Goal: Task Accomplishment & Management: Use online tool/utility

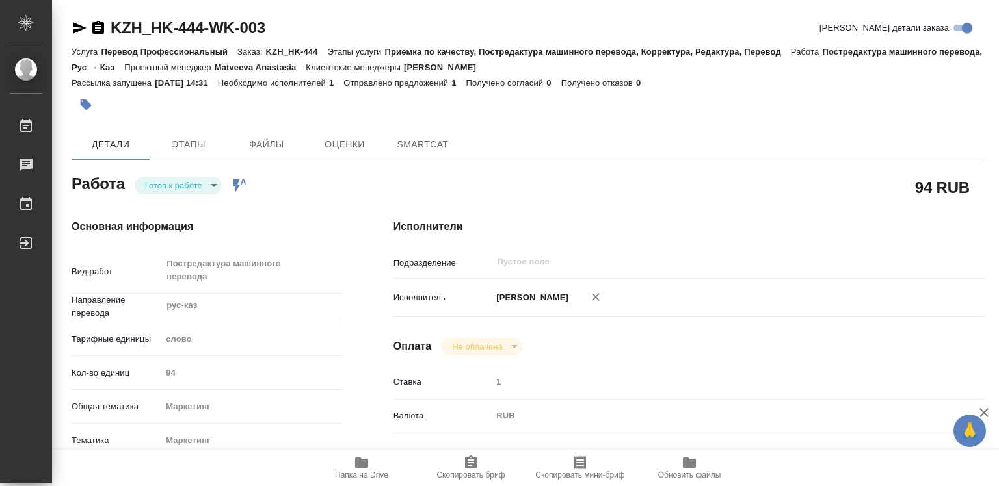
type textarea "x"
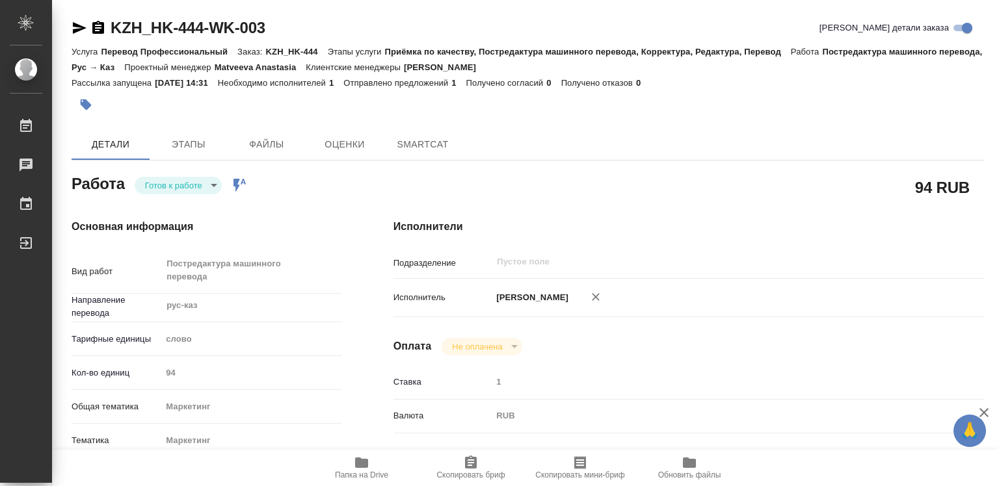
type textarea "x"
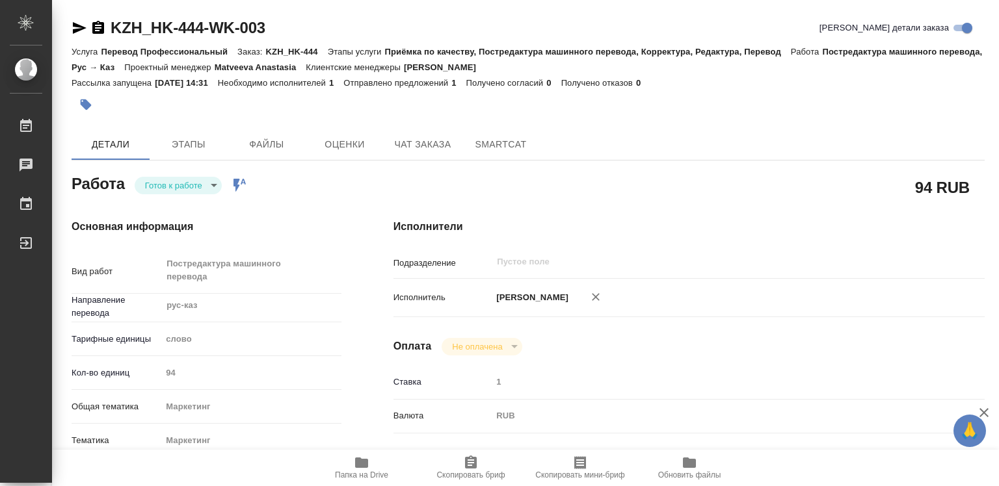
type textarea "x"
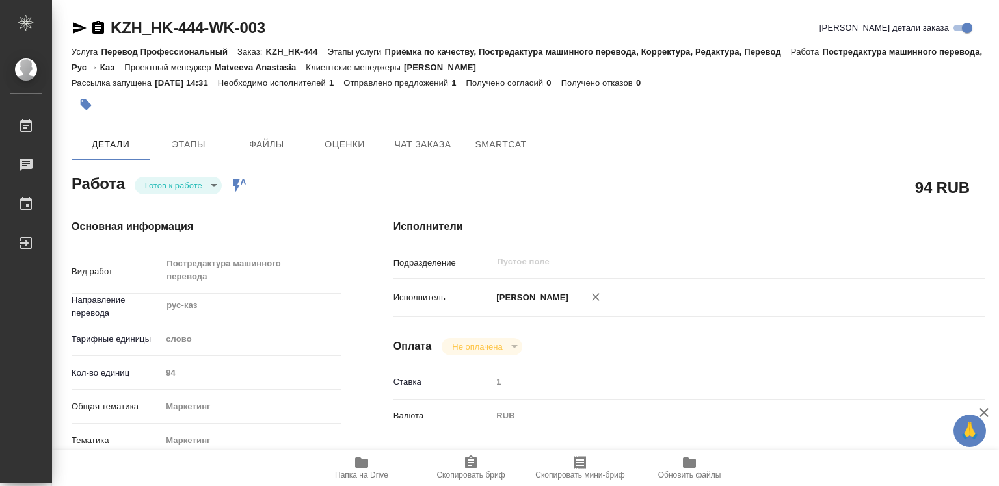
type textarea "x"
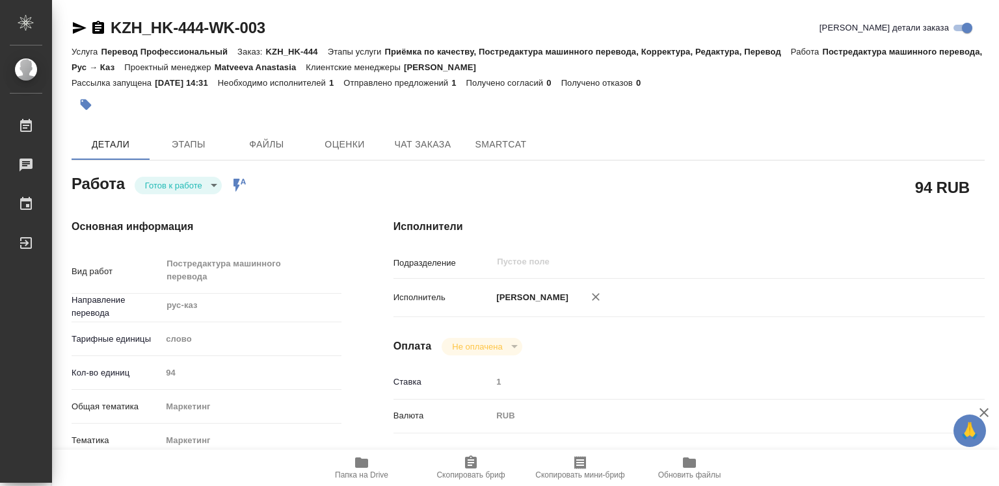
type textarea "x"
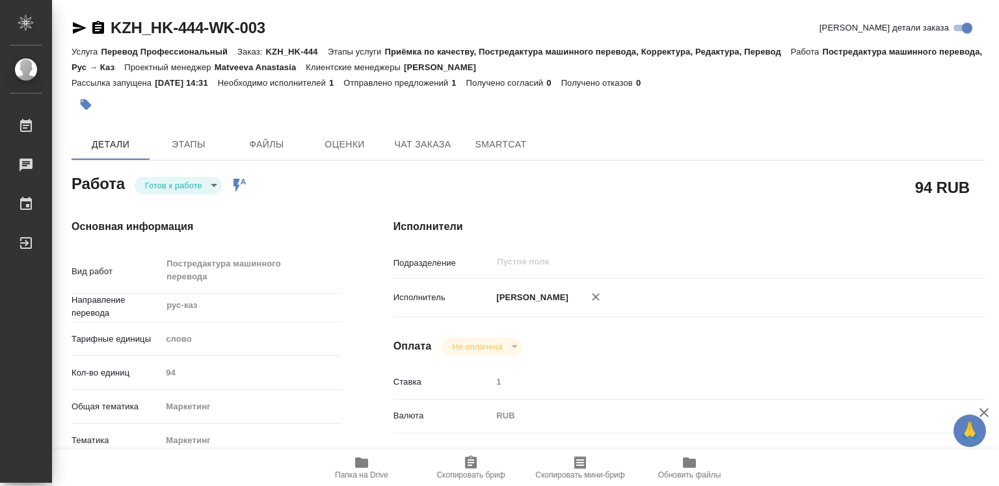
type textarea "x"
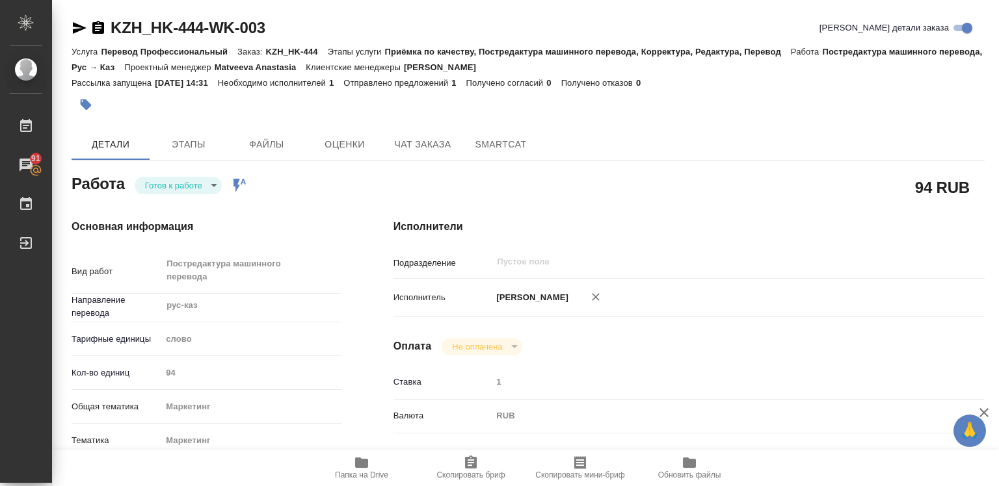
type textarea "x"
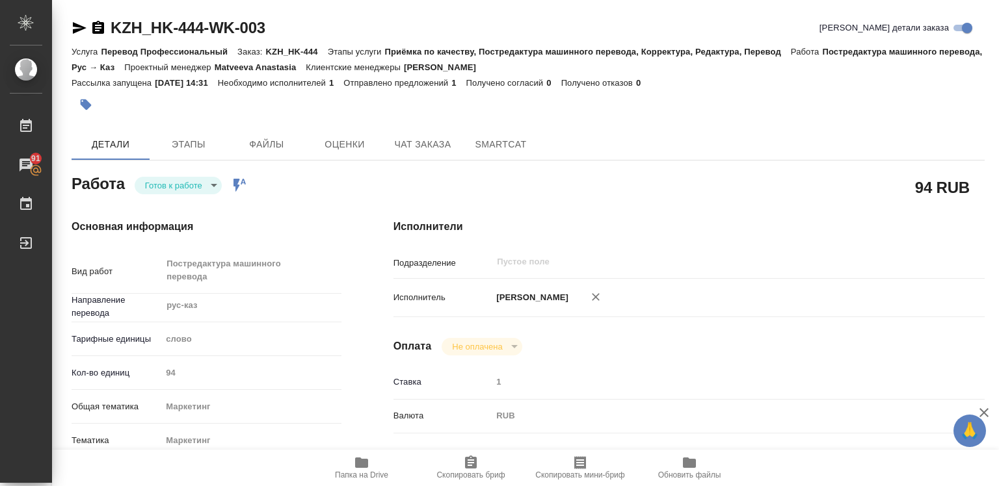
type textarea "x"
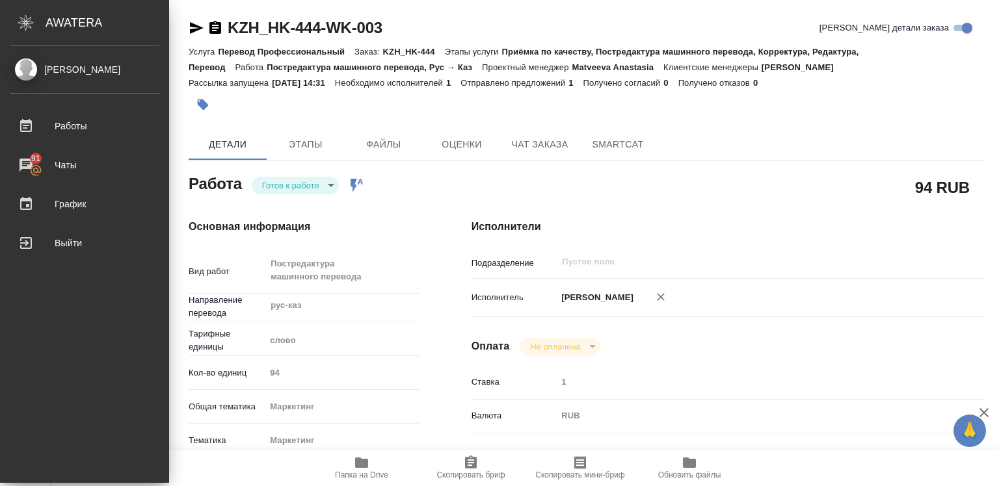
type textarea "x"
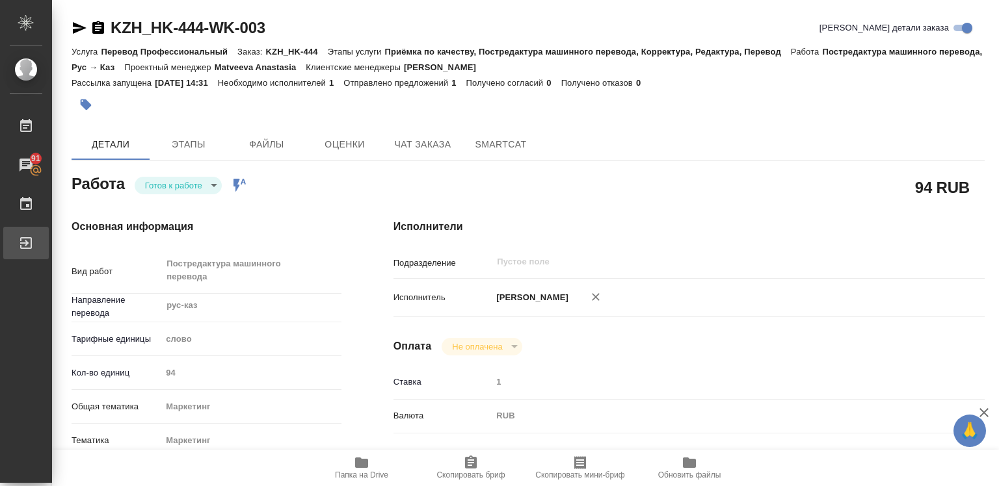
type textarea "x"
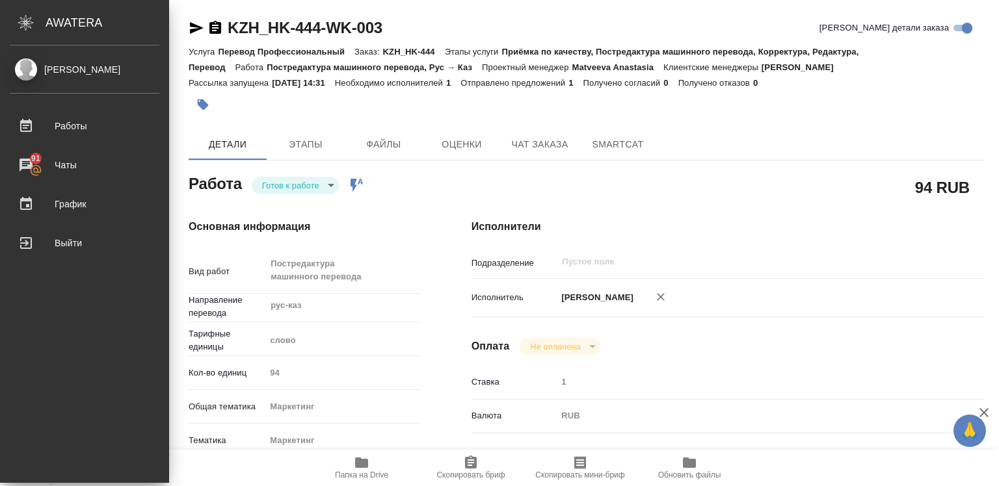
type textarea "x"
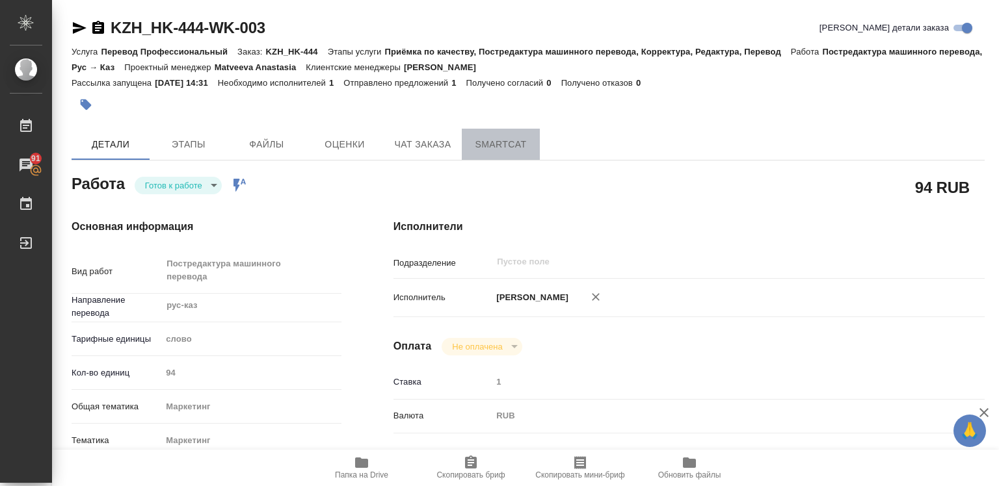
click at [507, 142] on span "SmartCat" at bounding box center [500, 145] width 62 height 16
type textarea "x"
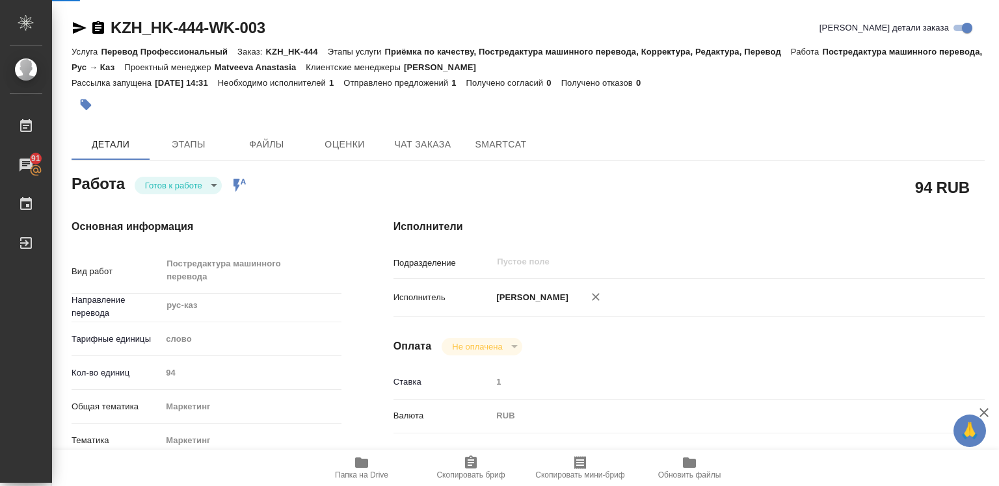
type textarea "x"
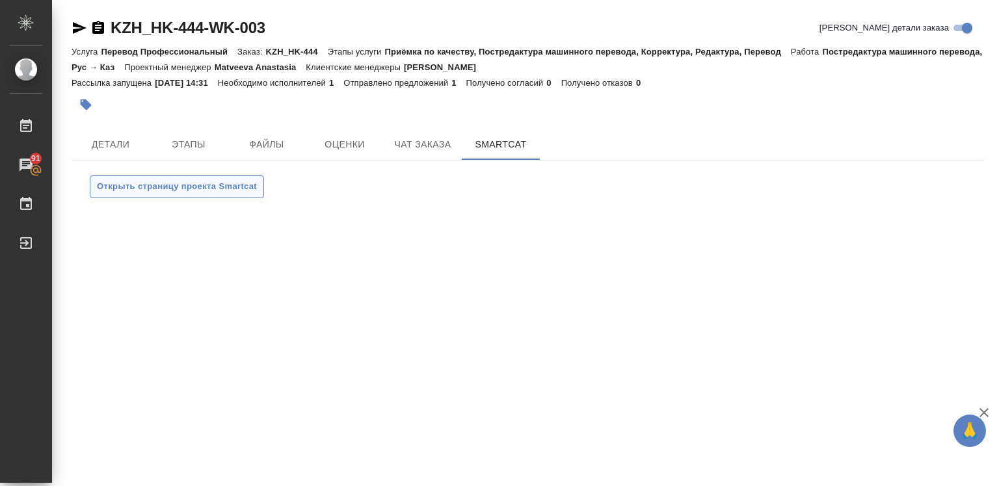
click at [198, 186] on span "Открыть страницу проекта Smartcat" at bounding box center [177, 186] width 160 height 15
